Goal: Information Seeking & Learning: Learn about a topic

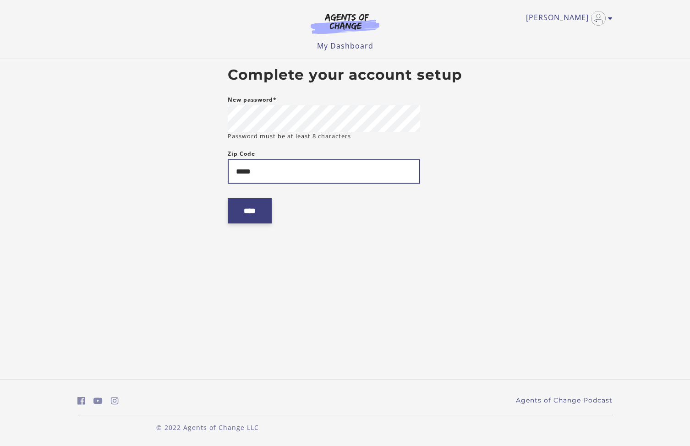
type input "*****"
click at [252, 213] on input "****" at bounding box center [250, 210] width 44 height 25
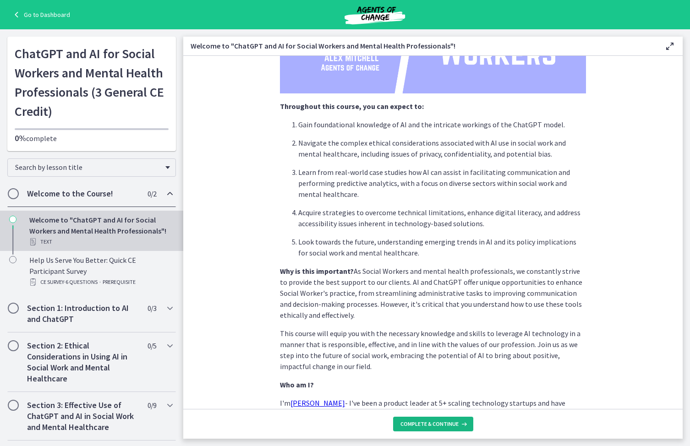
scroll to position [242, 0]
click at [431, 423] on span "Complete & continue" at bounding box center [429, 423] width 58 height 7
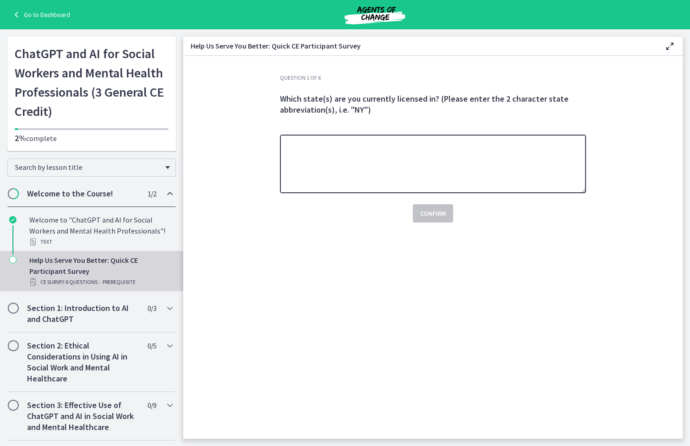
click at [364, 182] on textarea at bounding box center [433, 164] width 306 height 59
type textarea "**********"
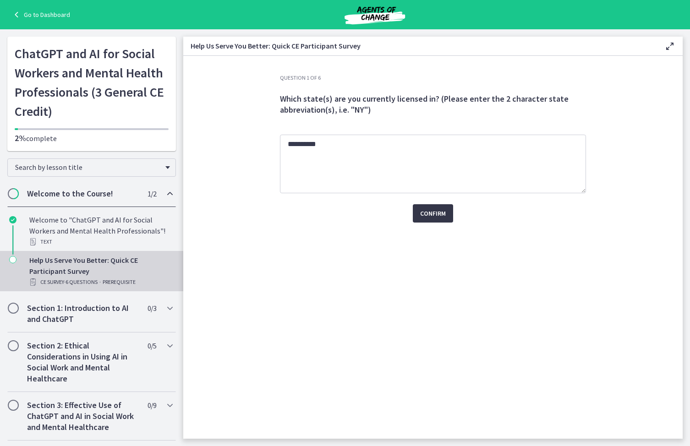
click at [441, 217] on span "Confirm" at bounding box center [433, 213] width 26 height 11
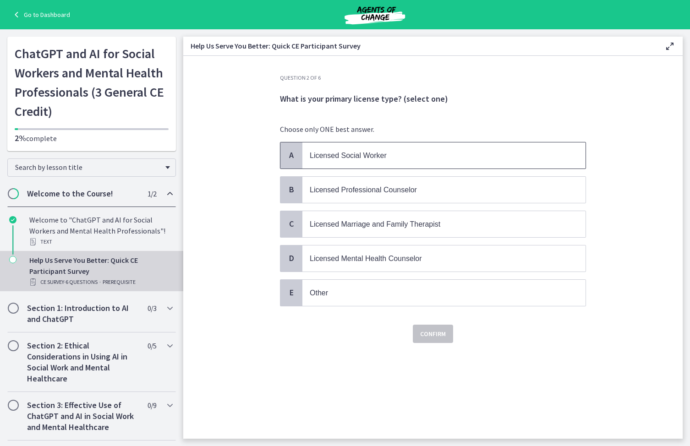
click at [379, 157] on span "Licensed Social Worker" at bounding box center [348, 156] width 77 height 8
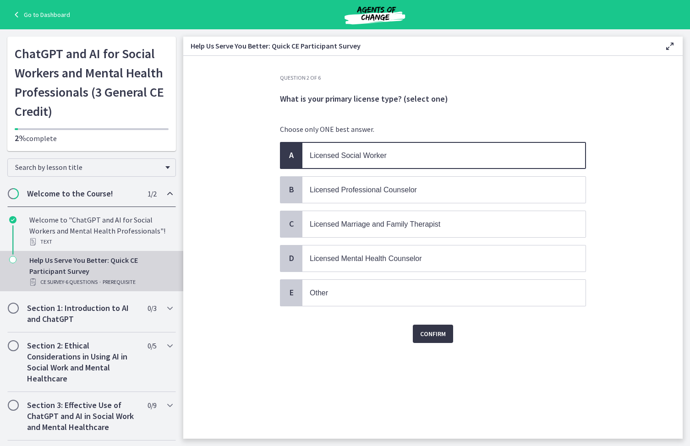
click at [441, 335] on span "Confirm" at bounding box center [433, 333] width 26 height 11
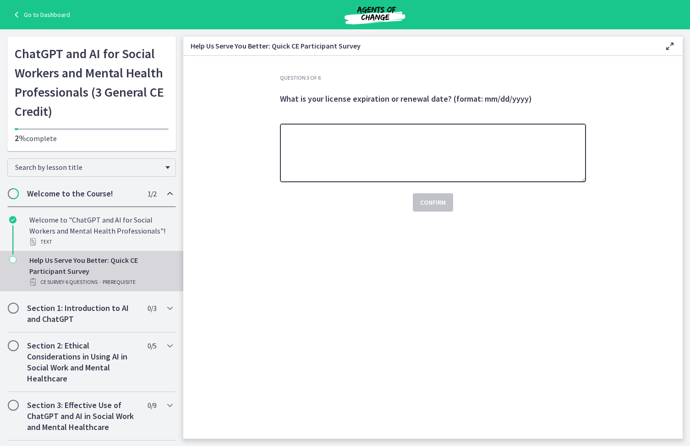
click at [381, 150] on textarea at bounding box center [433, 153] width 306 height 59
type textarea "*******"
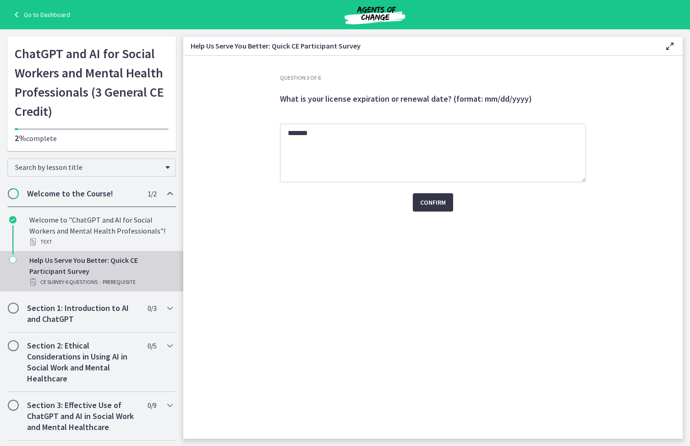
click at [422, 205] on span "Confirm" at bounding box center [433, 202] width 26 height 11
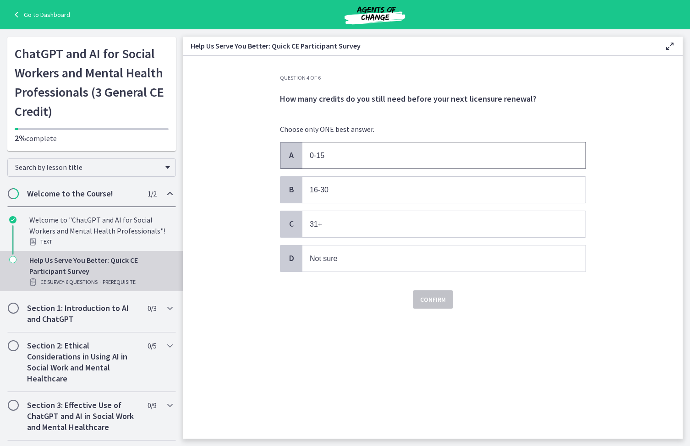
click at [337, 156] on p "0-15" at bounding box center [435, 155] width 250 height 11
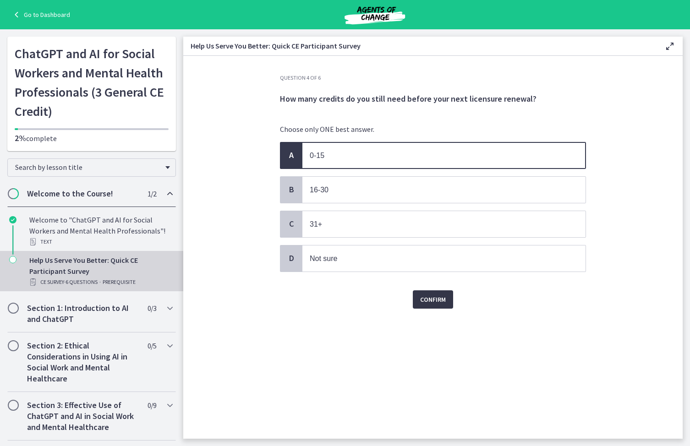
click at [437, 299] on span "Confirm" at bounding box center [433, 299] width 26 height 11
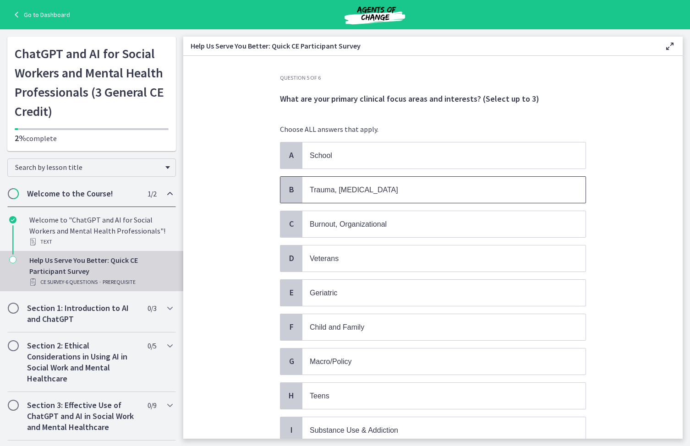
click at [398, 190] on p "Trauma, [MEDICAL_DATA]" at bounding box center [435, 189] width 250 height 11
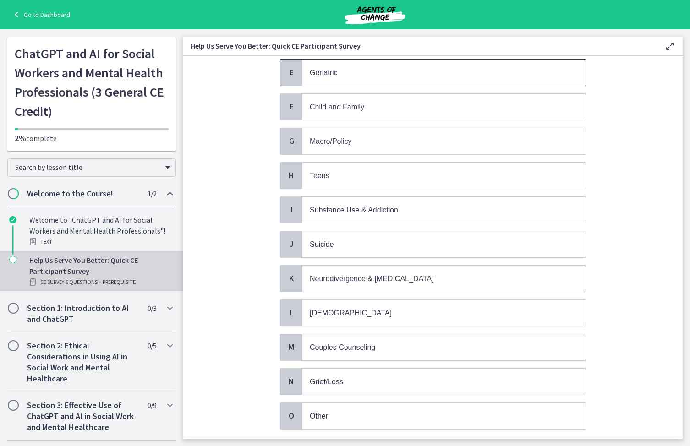
scroll to position [222, 0]
click at [379, 74] on p "Geriatric" at bounding box center [435, 70] width 250 height 11
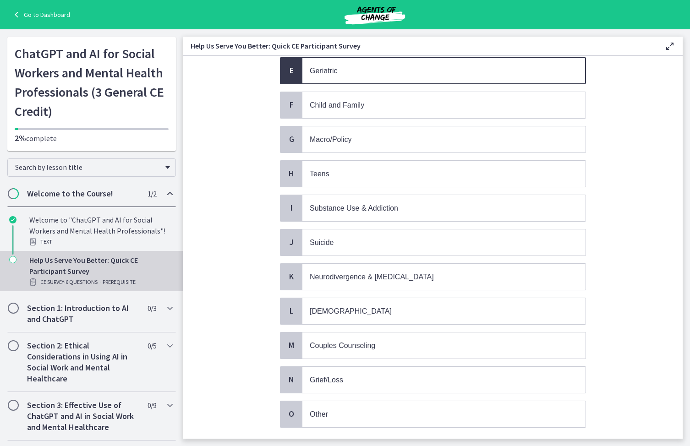
click at [378, 70] on p "Geriatric" at bounding box center [435, 70] width 250 height 11
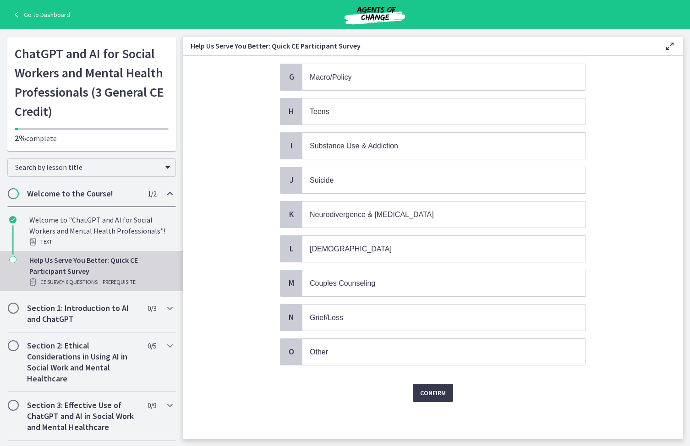
scroll to position [288, 0]
click at [355, 316] on p "Grief/Loss" at bounding box center [435, 317] width 250 height 11
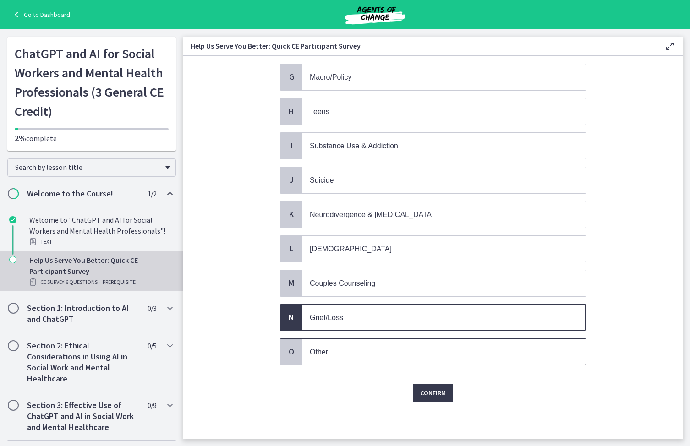
click at [339, 342] on span "Other" at bounding box center [443, 352] width 283 height 26
click at [433, 393] on span "Confirm" at bounding box center [433, 392] width 26 height 11
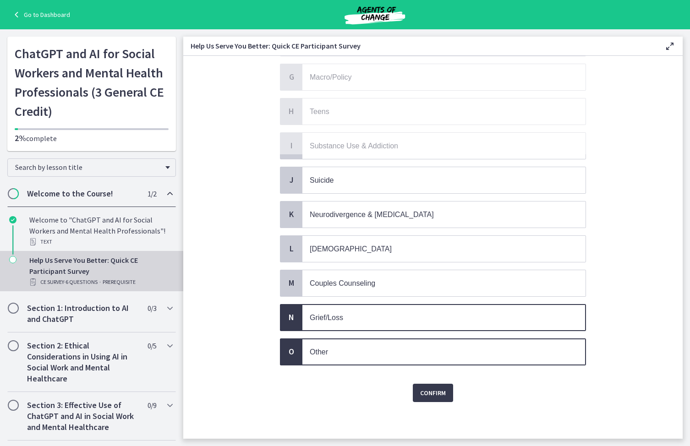
scroll to position [0, 0]
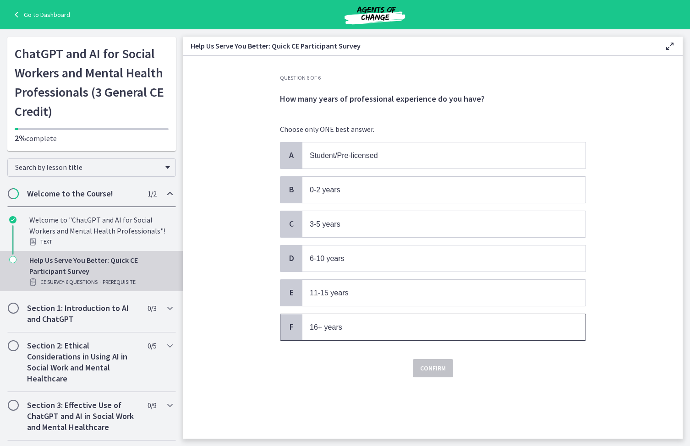
click at [335, 326] on span "16+ years" at bounding box center [326, 327] width 33 height 8
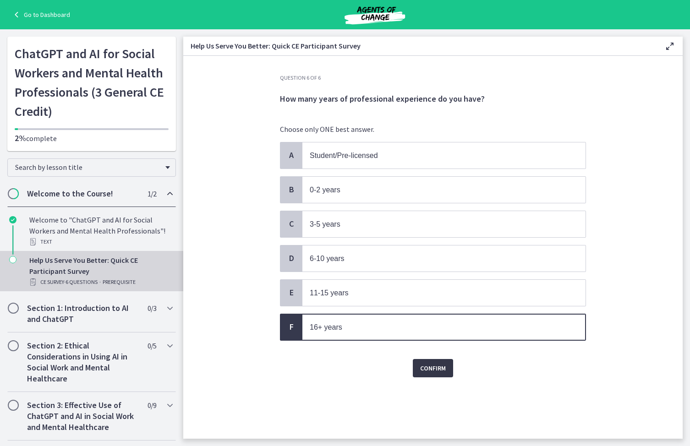
click at [433, 365] on span "Confirm" at bounding box center [433, 368] width 26 height 11
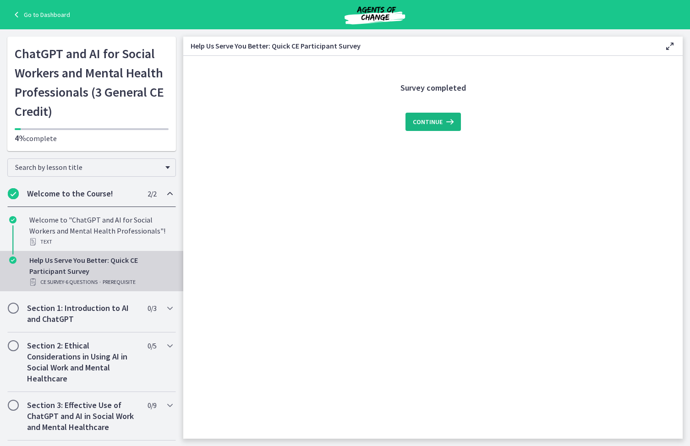
click at [430, 119] on span "Continue" at bounding box center [428, 121] width 30 height 11
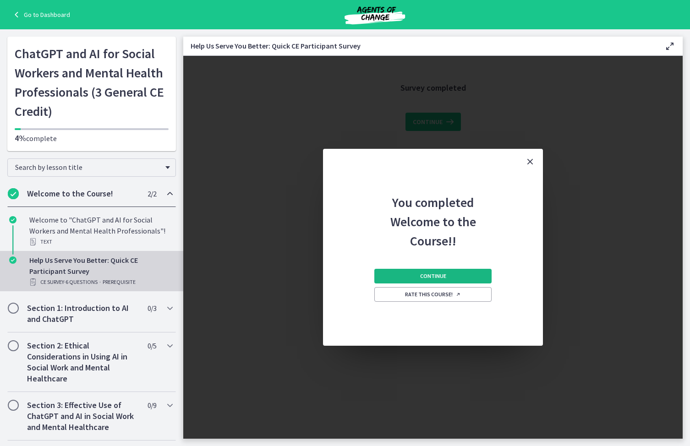
click at [437, 276] on span "Continue" at bounding box center [433, 275] width 26 height 7
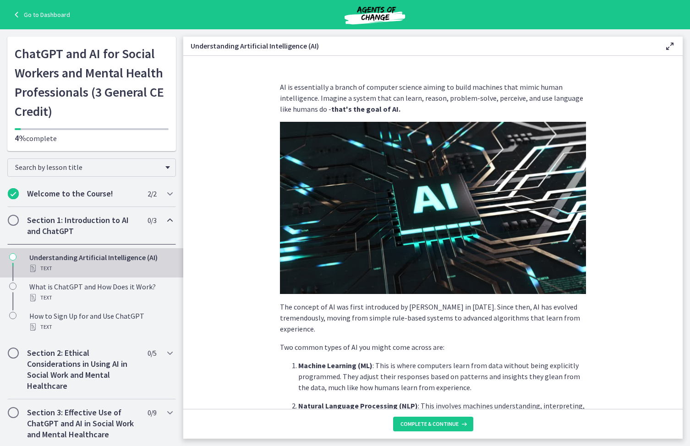
click at [38, 11] on link "Go to Dashboard" at bounding box center [40, 14] width 59 height 11
